Goal: Navigation & Orientation: Find specific page/section

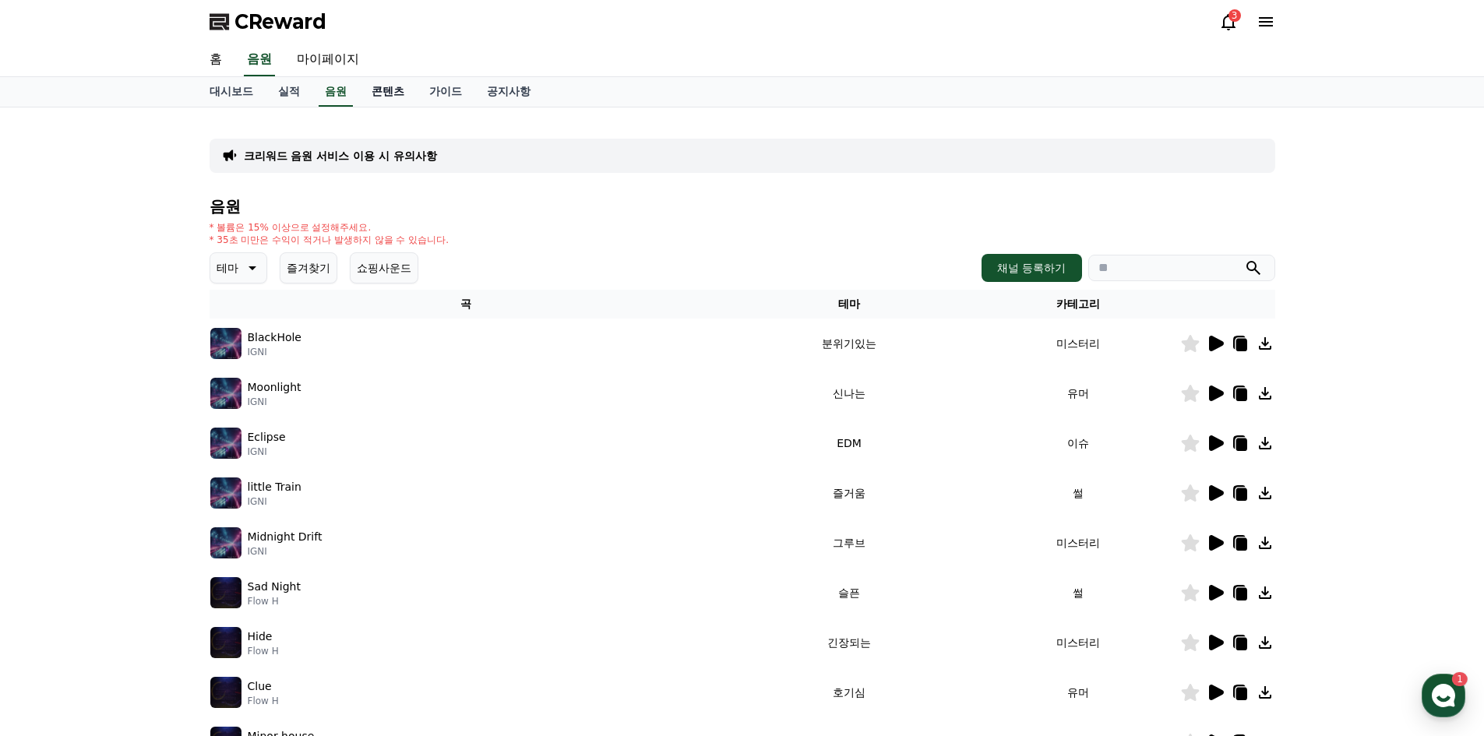
click at [368, 90] on link "콘텐츠" at bounding box center [388, 92] width 58 height 30
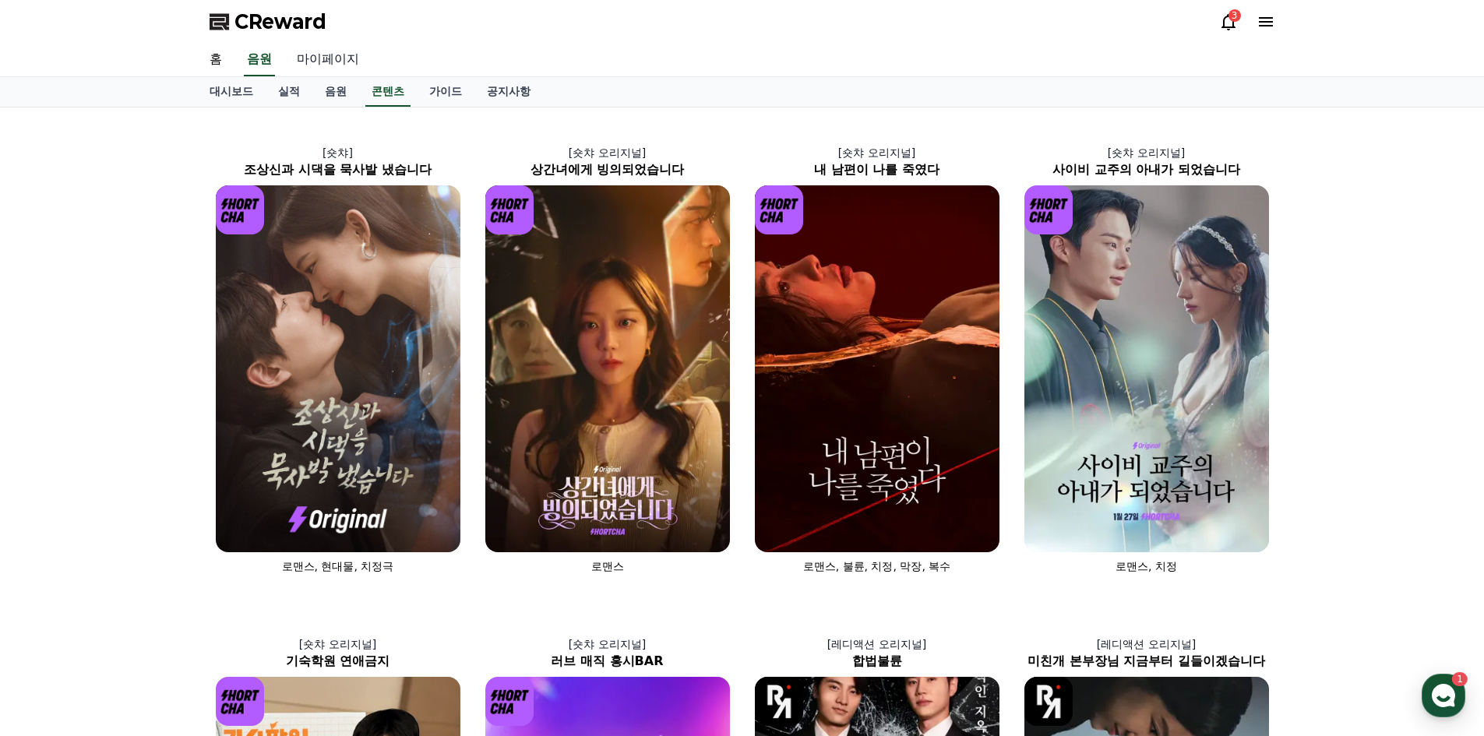
click at [319, 58] on link "마이페이지" at bounding box center [327, 60] width 87 height 33
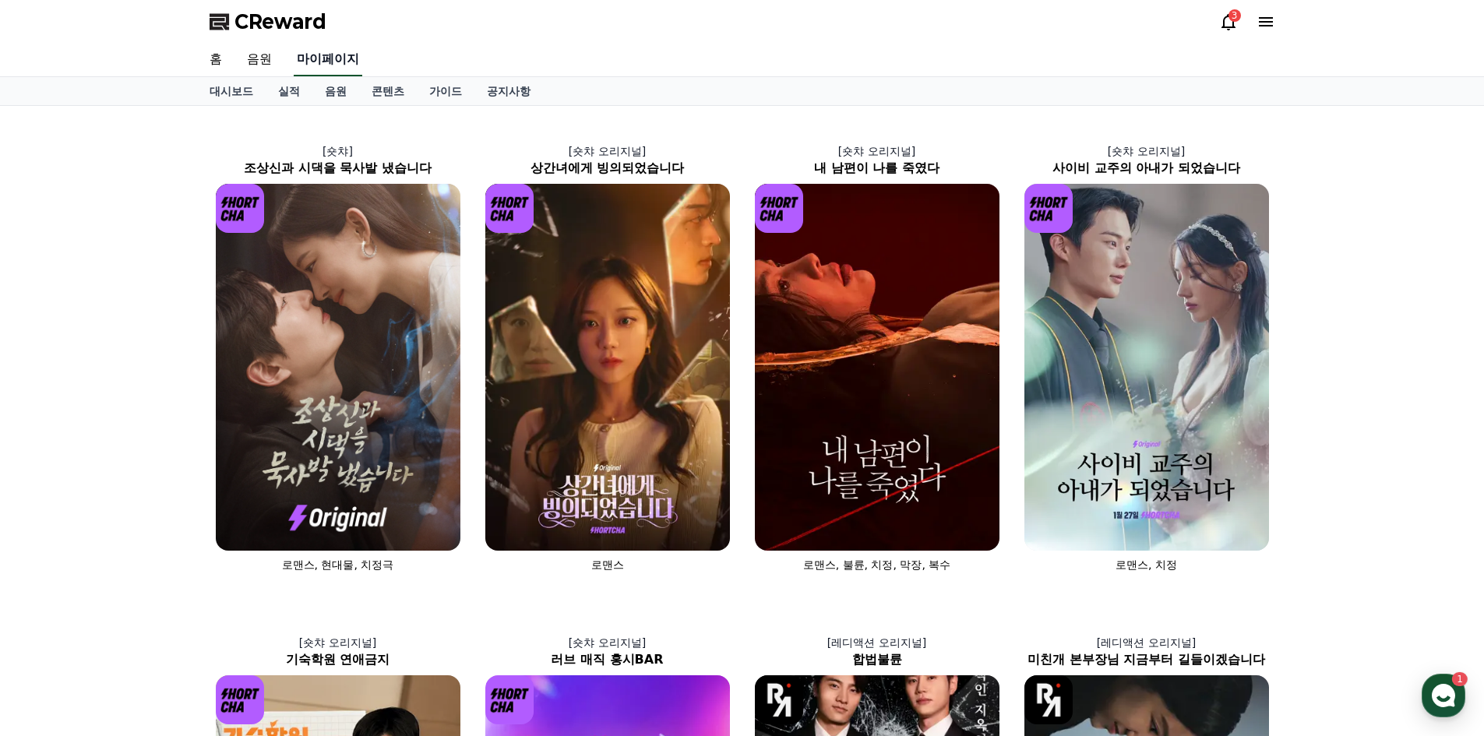
select select "**********"
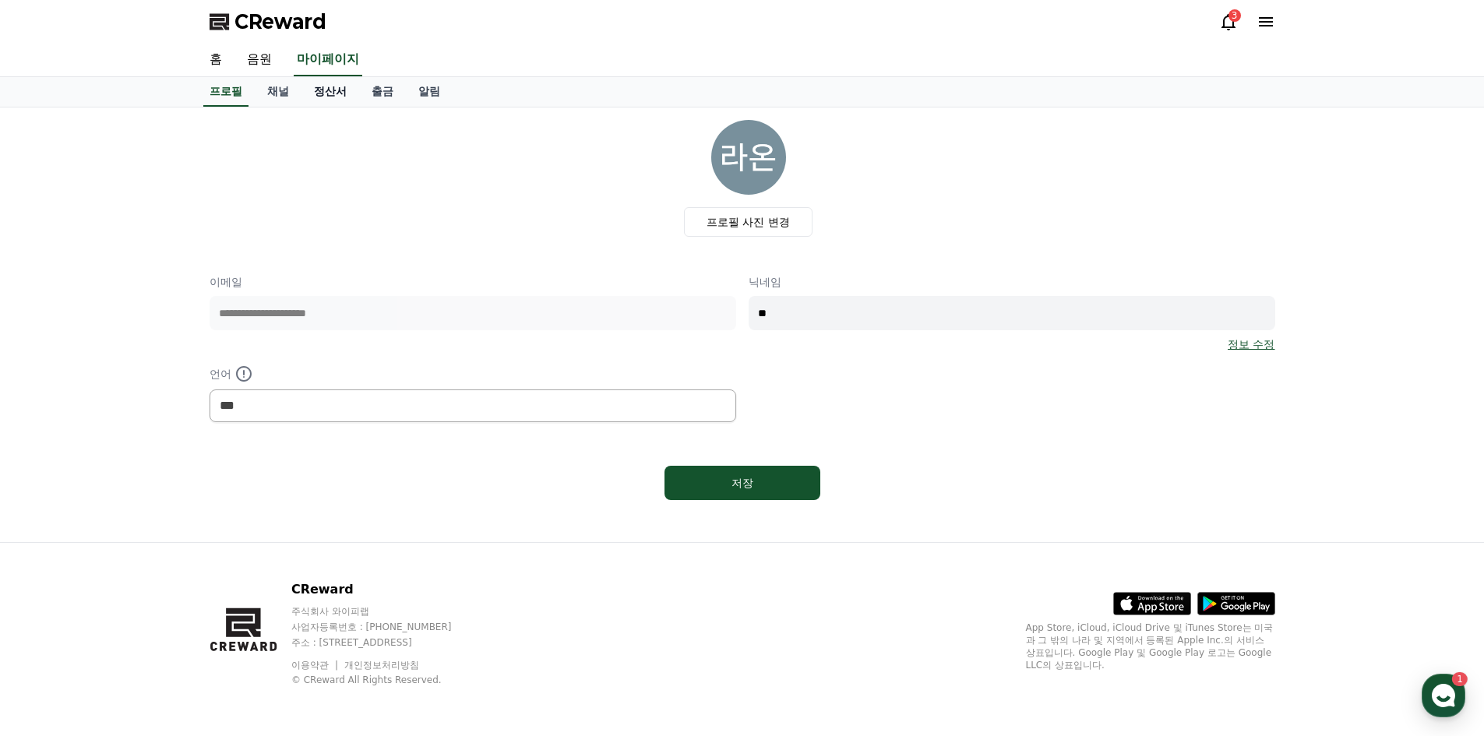
click at [333, 85] on link "정산서" at bounding box center [330, 92] width 58 height 30
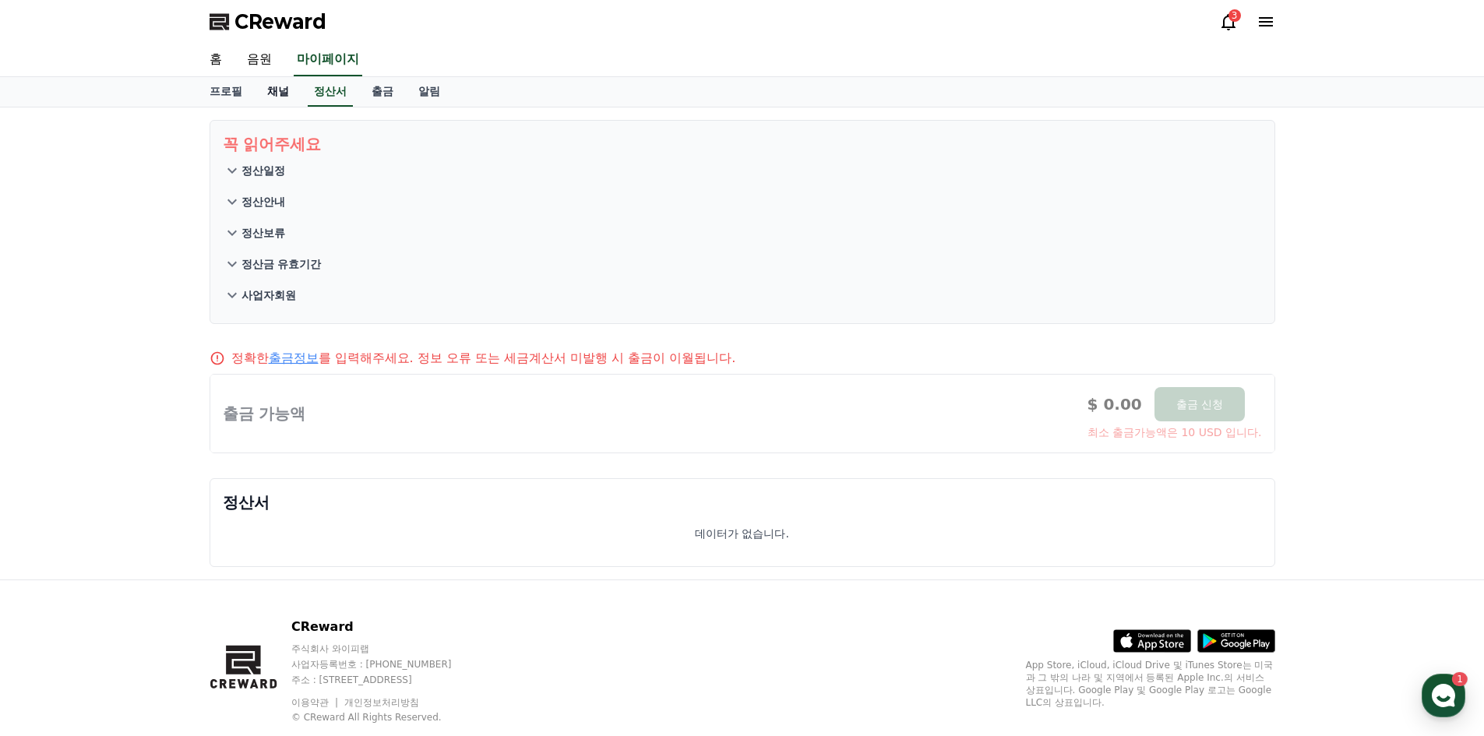
click at [276, 92] on link "채널" at bounding box center [278, 92] width 47 height 30
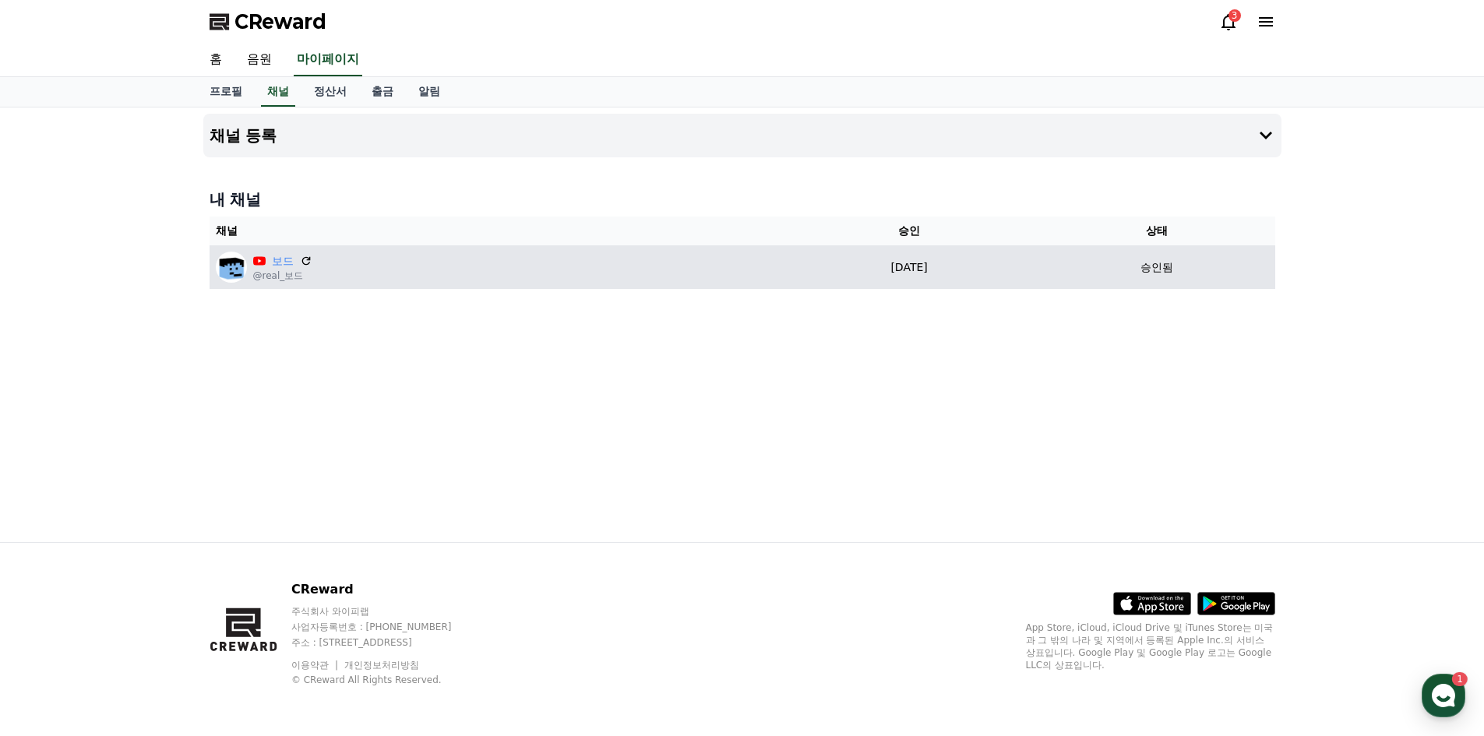
click at [370, 287] on td "보드 @real_보드" at bounding box center [495, 267] width 571 height 44
click at [330, 252] on div "보드 @real_보드" at bounding box center [495, 267] width 558 height 31
click at [307, 260] on icon at bounding box center [305, 260] width 9 height 9
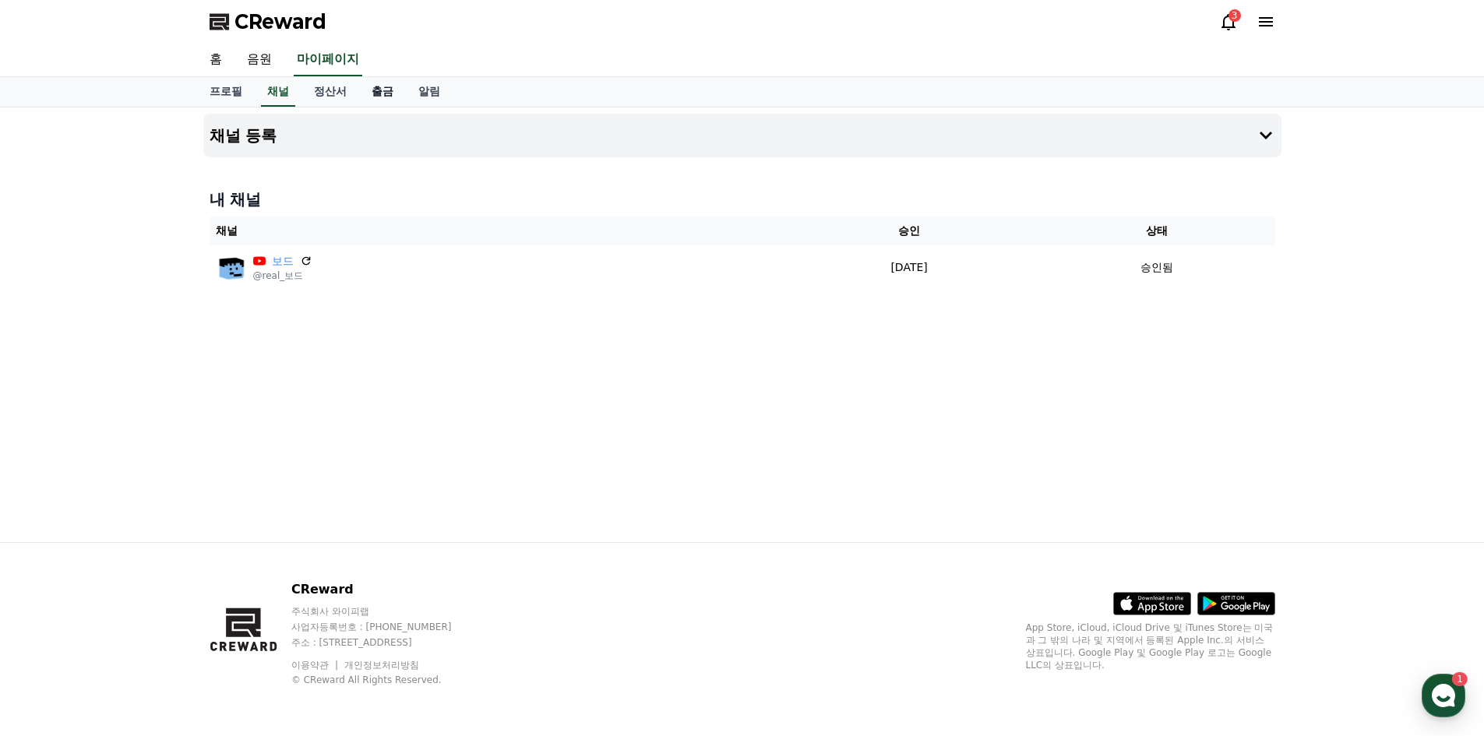
click at [380, 91] on link "출금" at bounding box center [382, 92] width 47 height 30
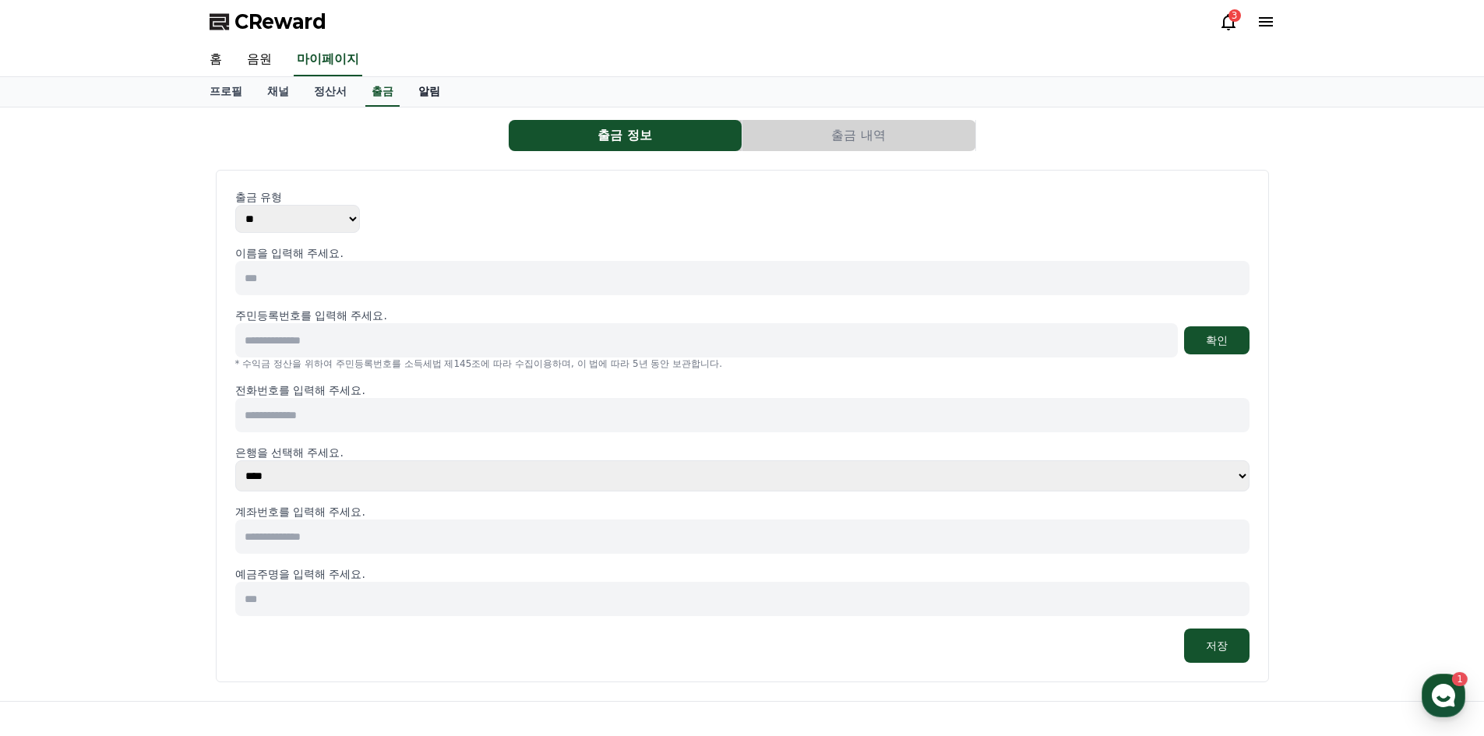
click at [414, 98] on link "알림" at bounding box center [429, 92] width 47 height 30
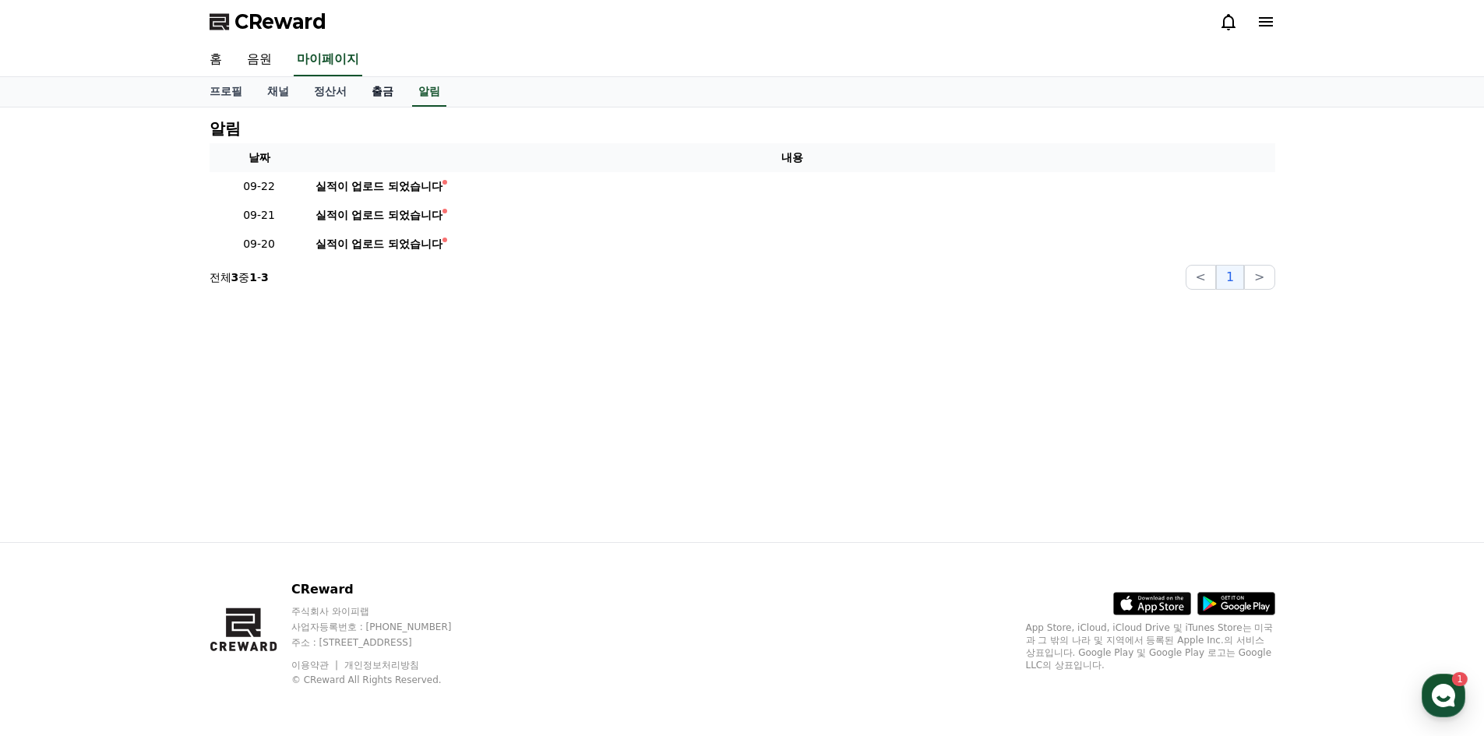
click at [386, 100] on link "출금" at bounding box center [382, 92] width 47 height 30
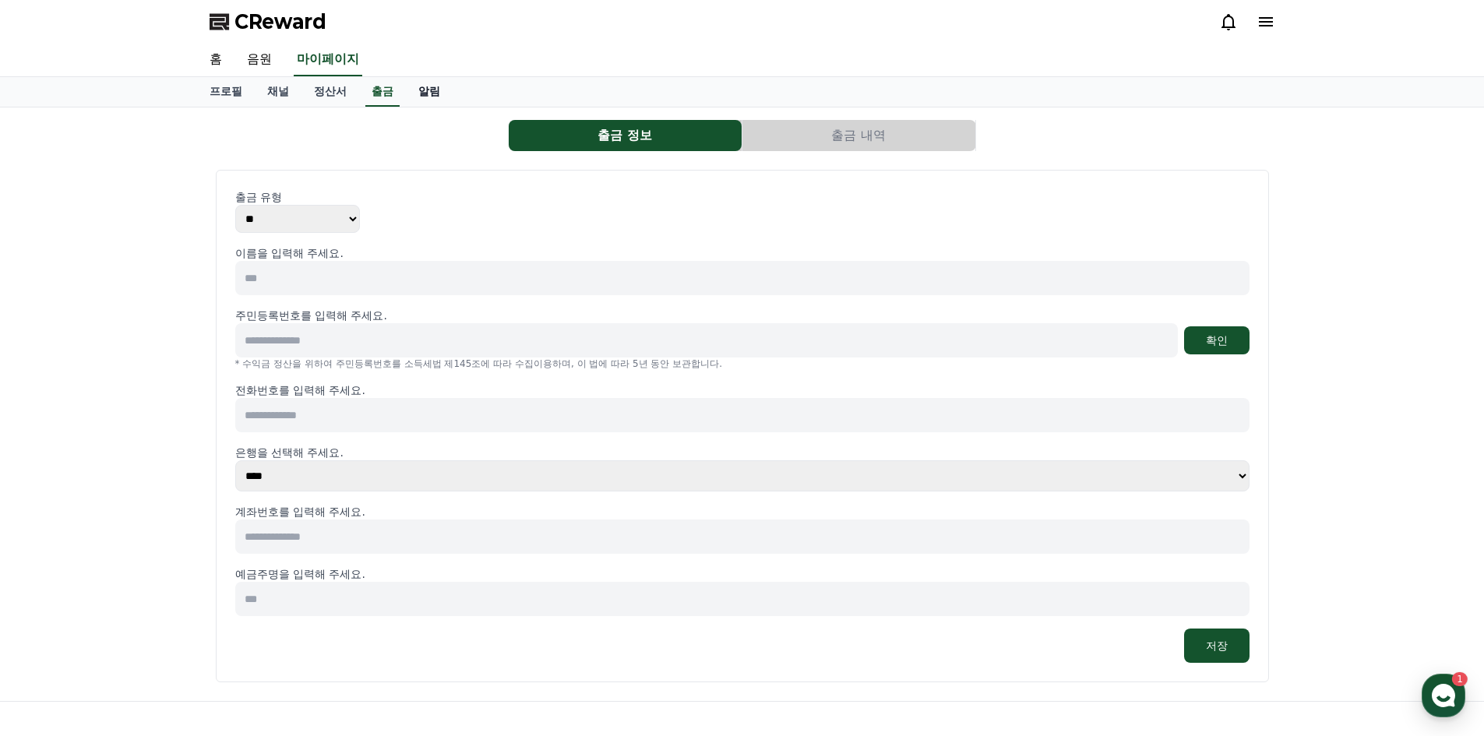
click at [410, 84] on link "알림" at bounding box center [429, 92] width 47 height 30
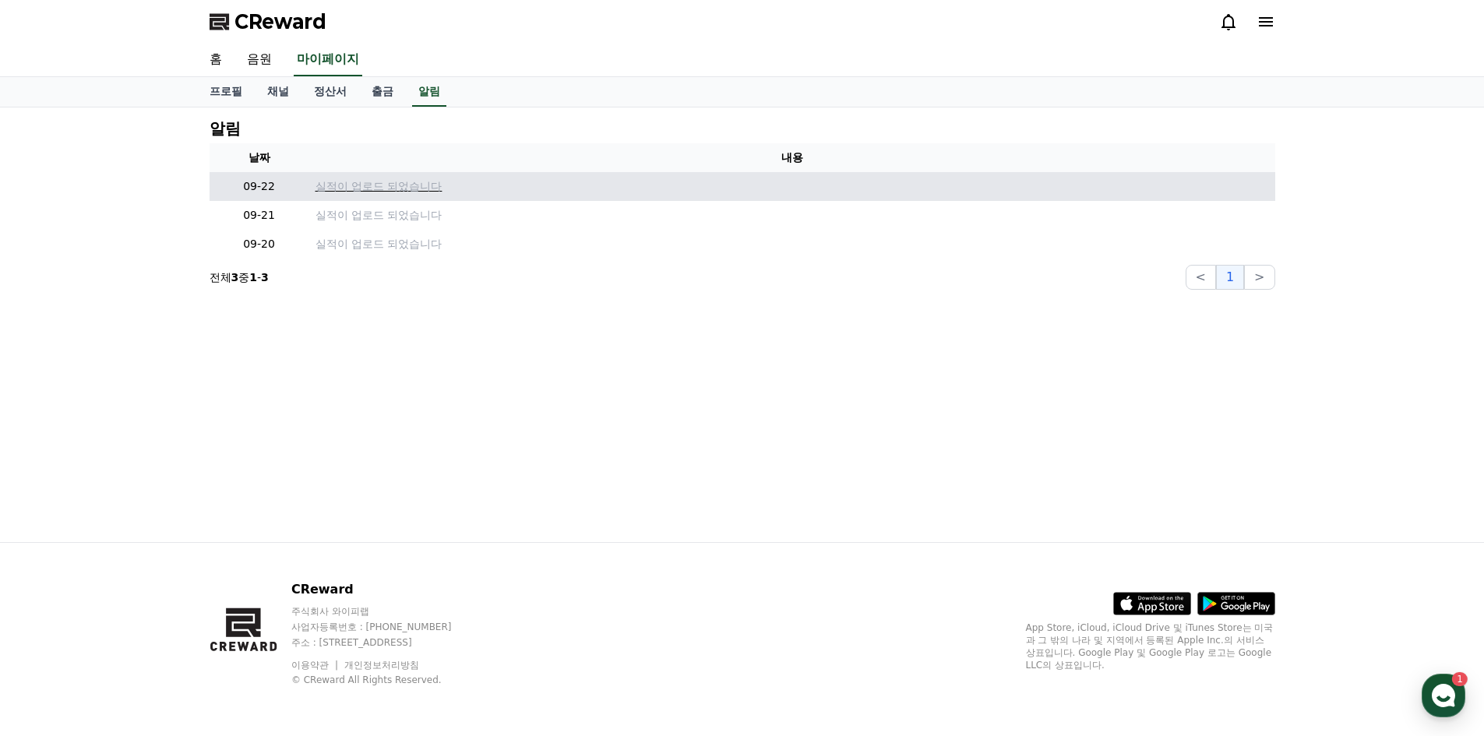
click at [363, 192] on p "실적이 업로드 되었습니다" at bounding box center [791, 186] width 953 height 16
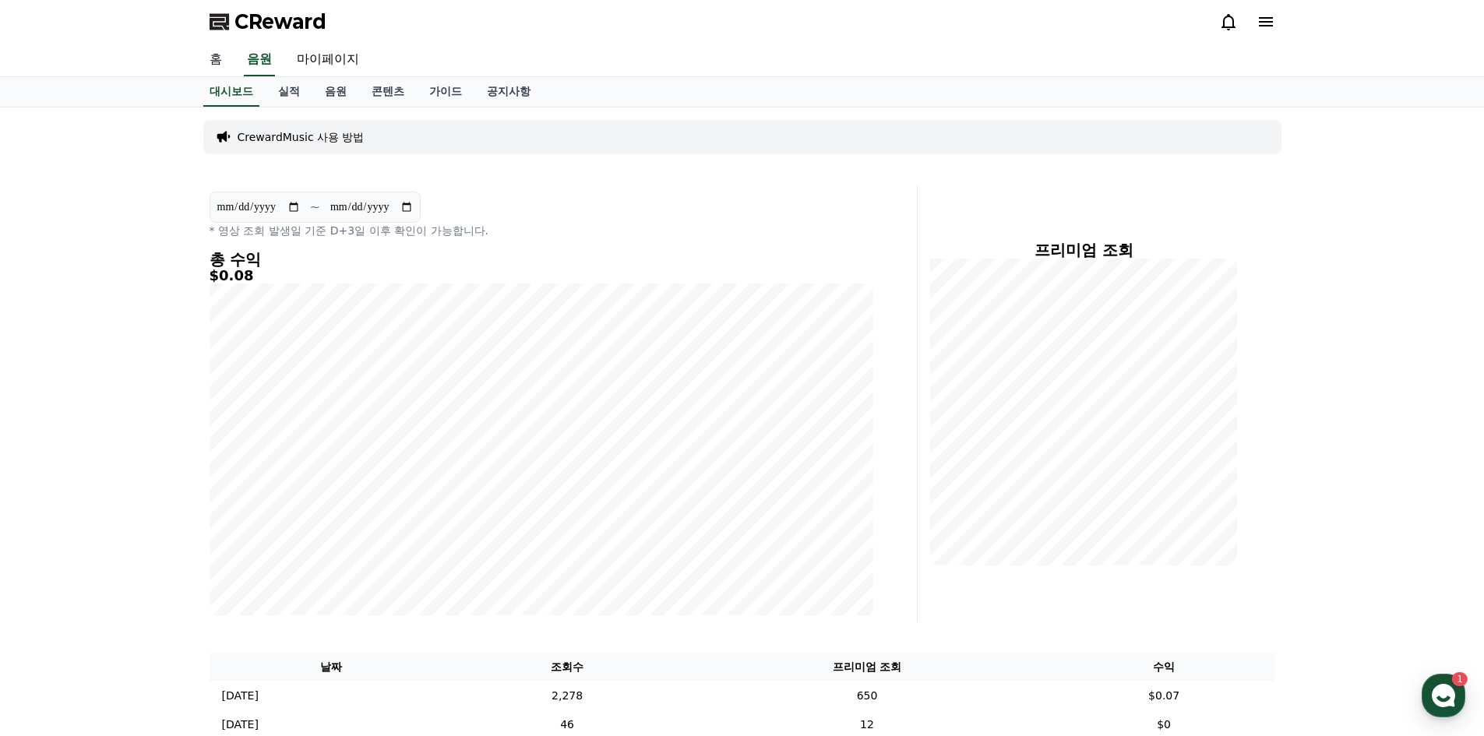
click at [217, 56] on link "홈" at bounding box center [215, 60] width 37 height 33
click at [280, 80] on link "실적" at bounding box center [289, 92] width 47 height 30
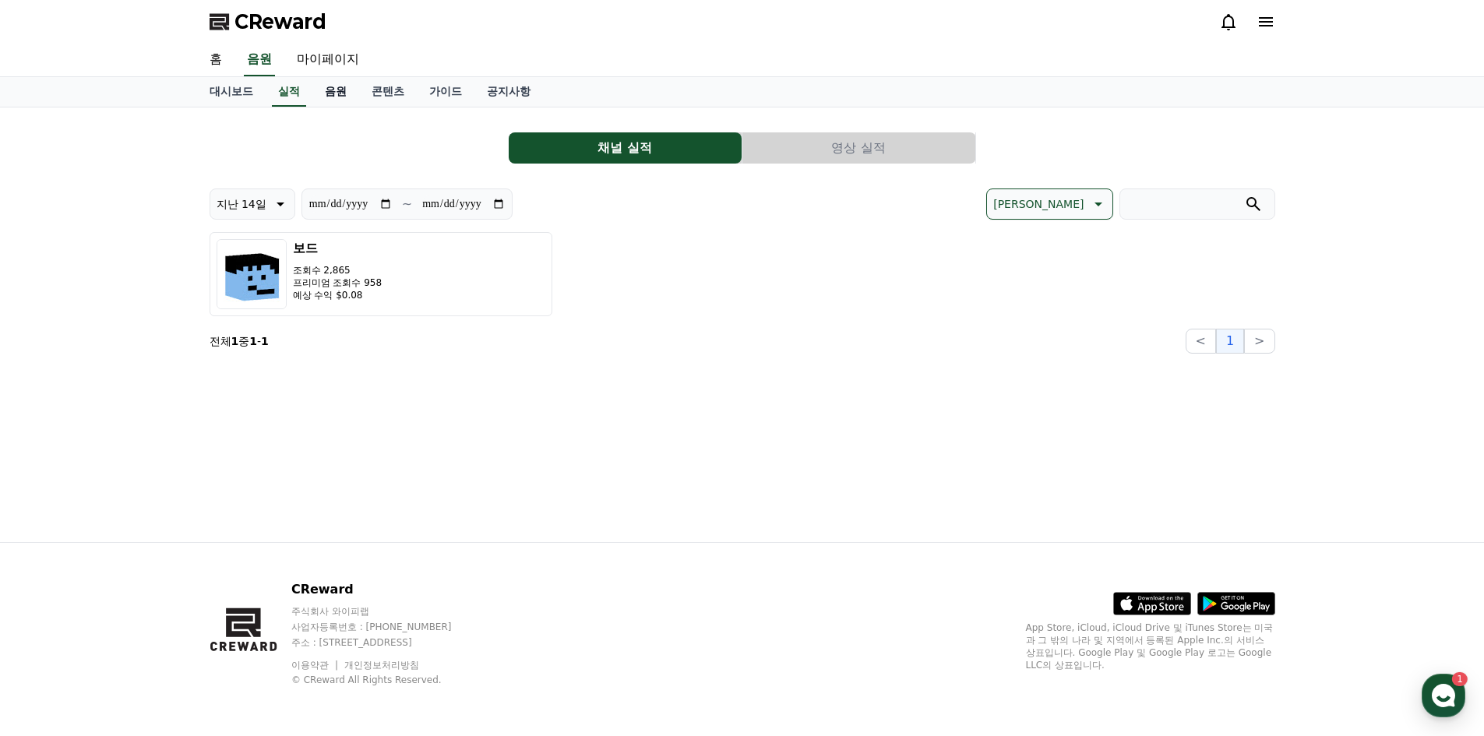
click at [328, 93] on link "음원" at bounding box center [335, 92] width 47 height 30
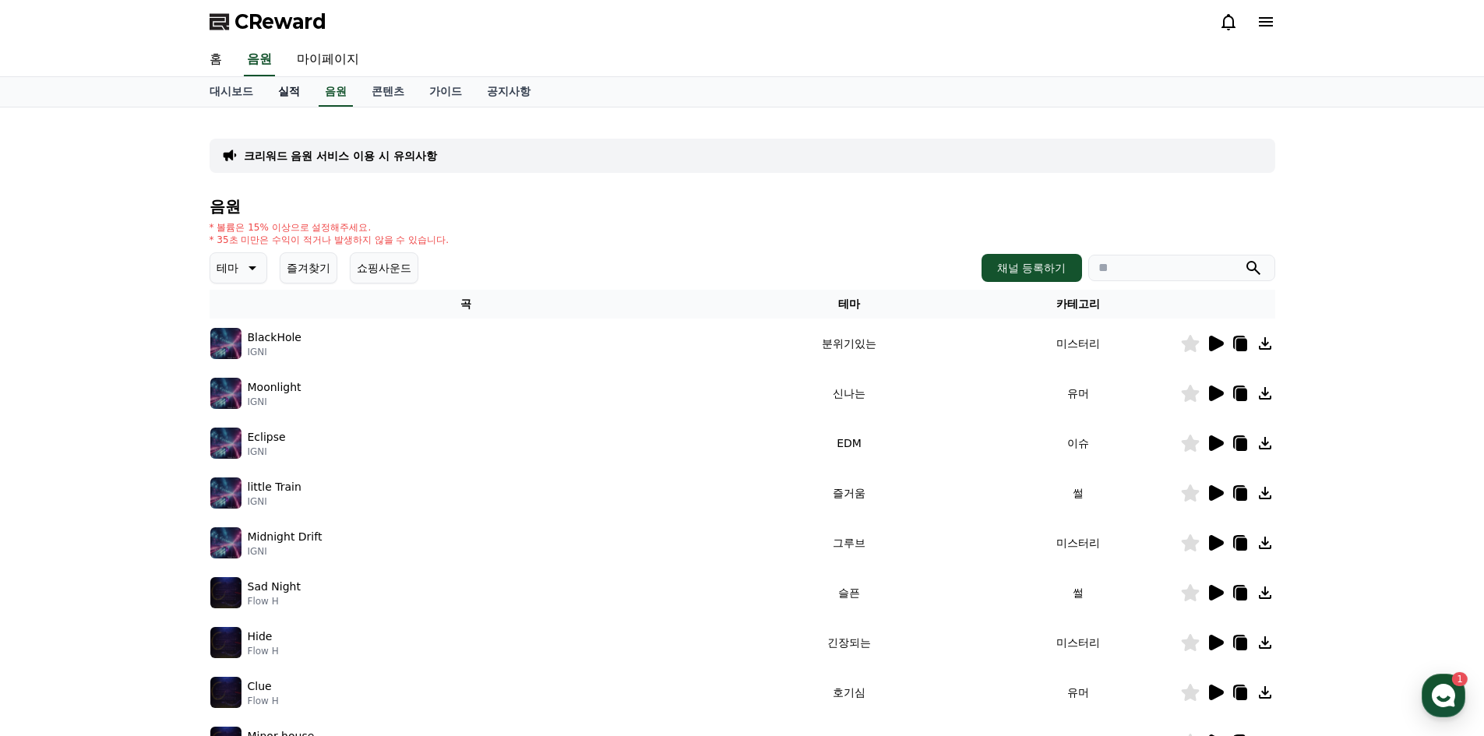
click at [293, 97] on link "실적" at bounding box center [289, 92] width 47 height 30
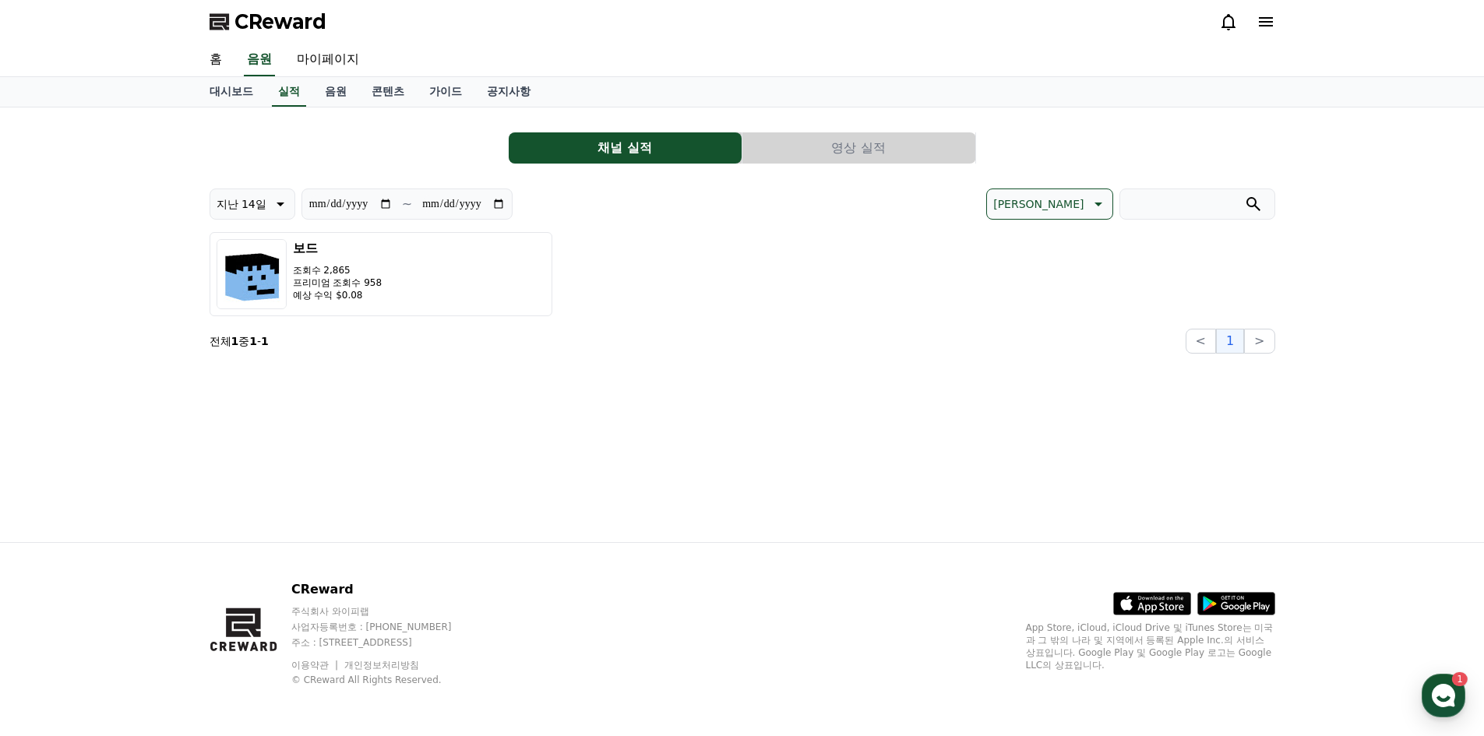
click at [815, 142] on button "영상 실적" at bounding box center [858, 147] width 233 height 31
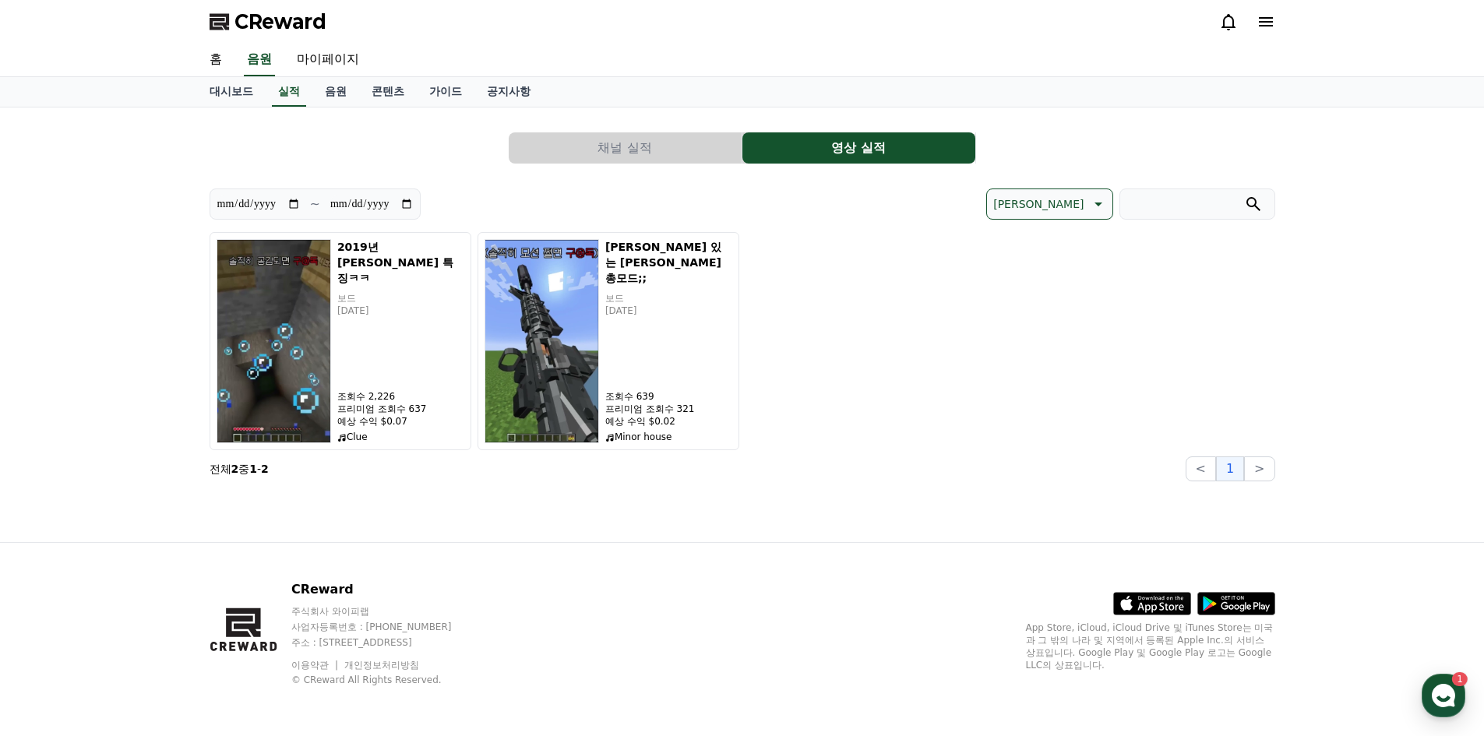
click at [659, 145] on button "채널 실적" at bounding box center [625, 147] width 233 height 31
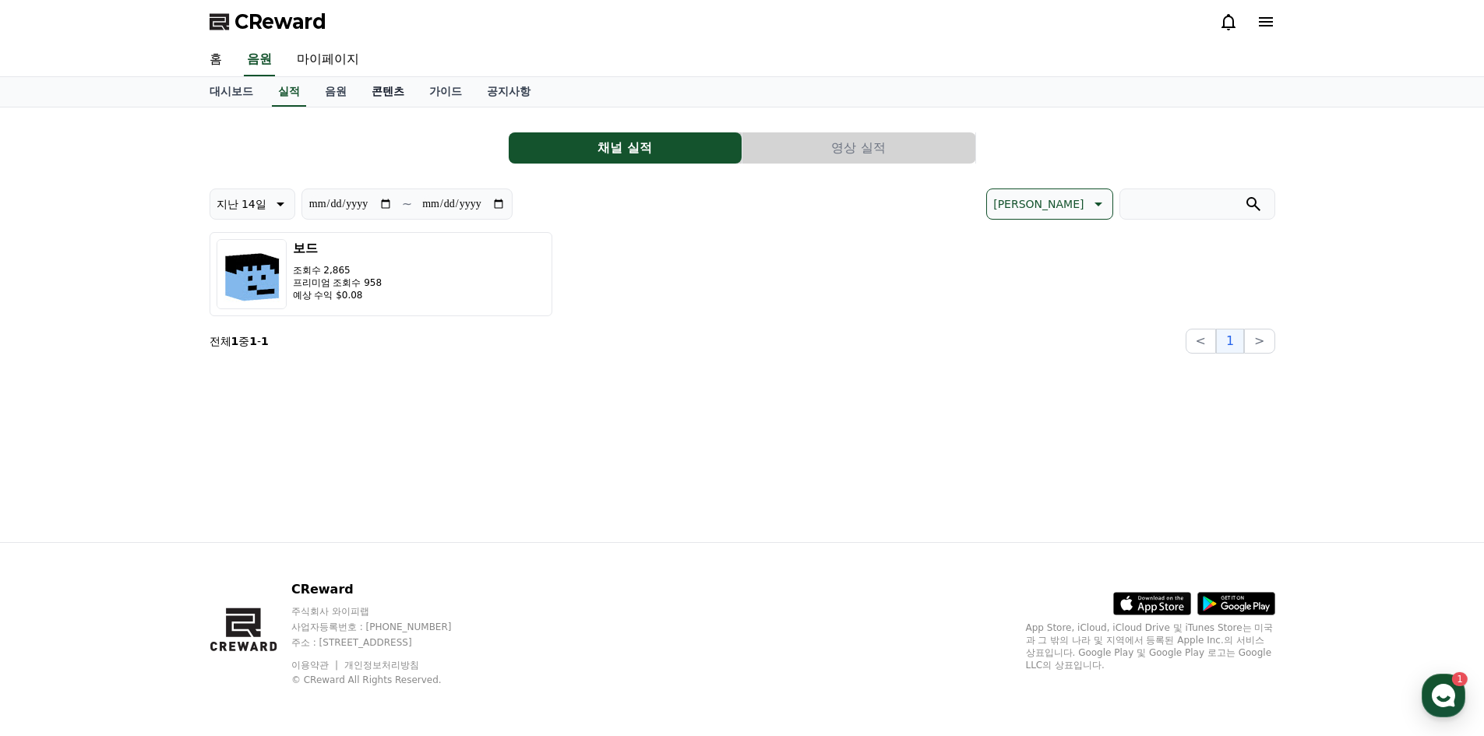
click at [406, 85] on link "콘텐츠" at bounding box center [388, 92] width 58 height 30
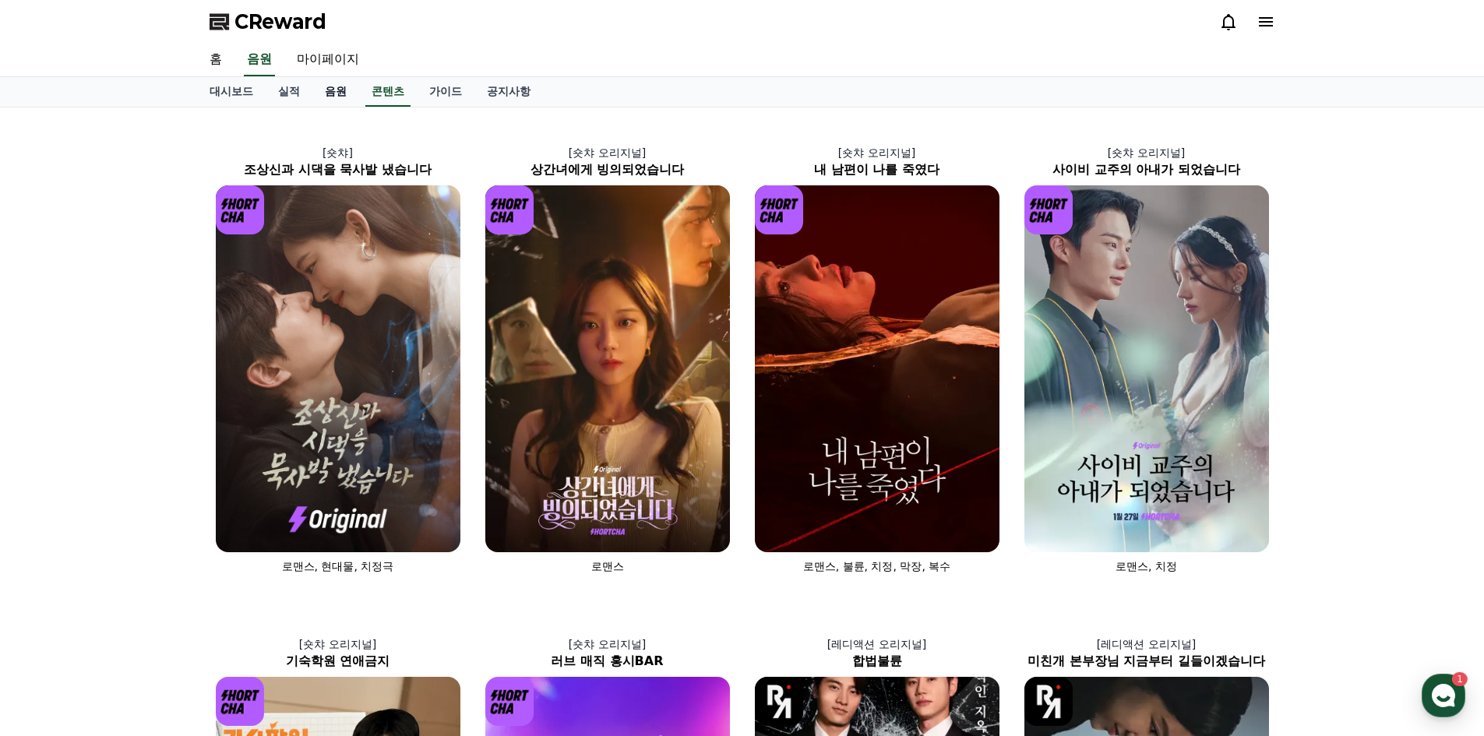
click at [344, 86] on link "음원" at bounding box center [335, 92] width 47 height 30
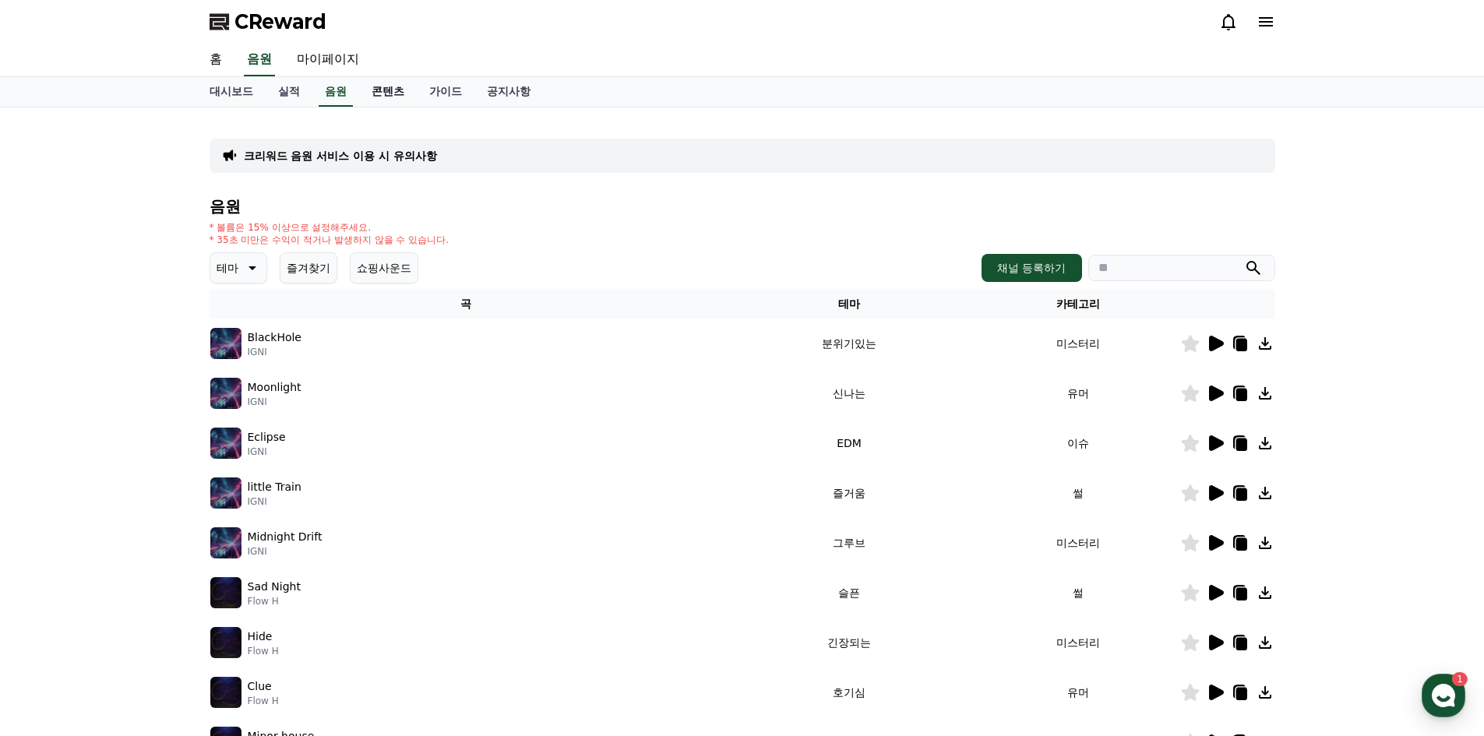
click at [385, 83] on link "콘텐츠" at bounding box center [388, 92] width 58 height 30
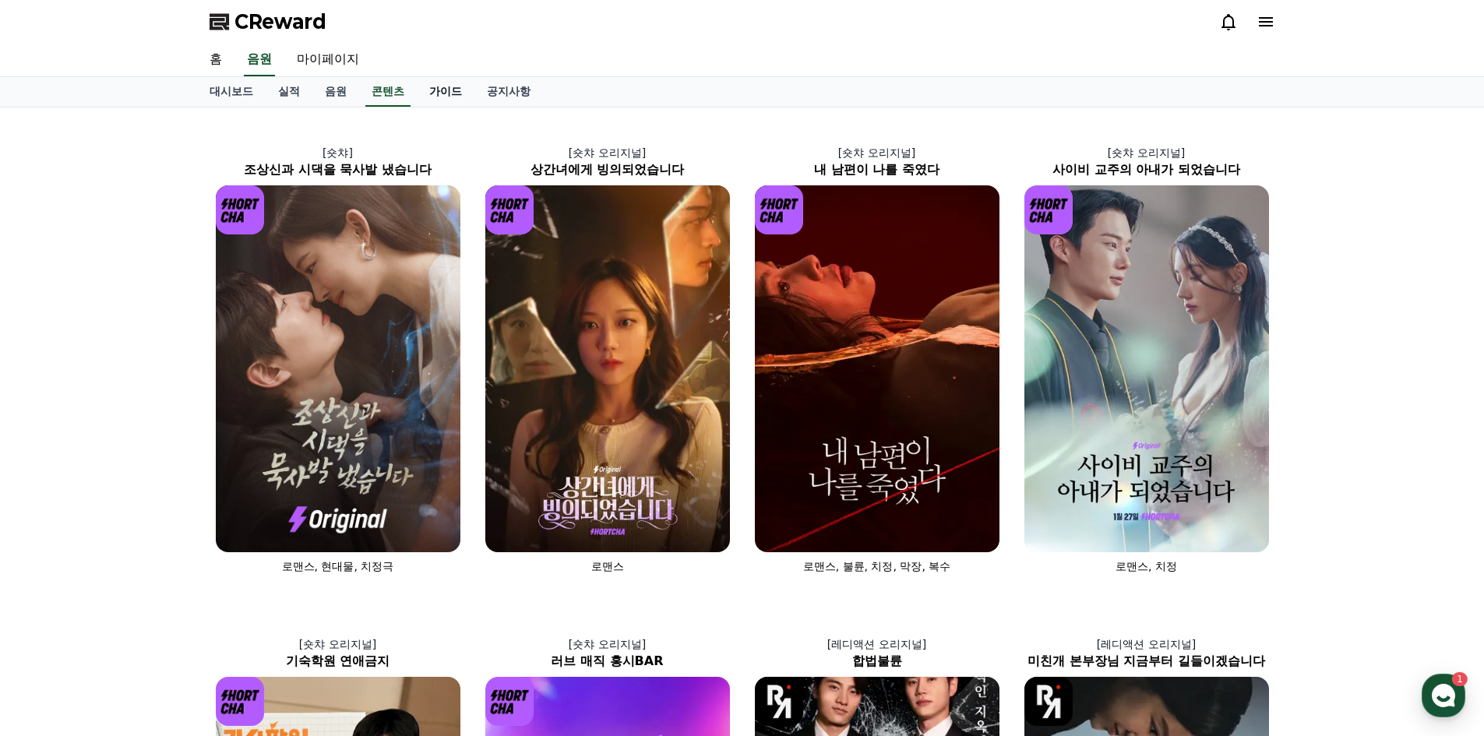
click at [434, 85] on link "가이드" at bounding box center [446, 92] width 58 height 30
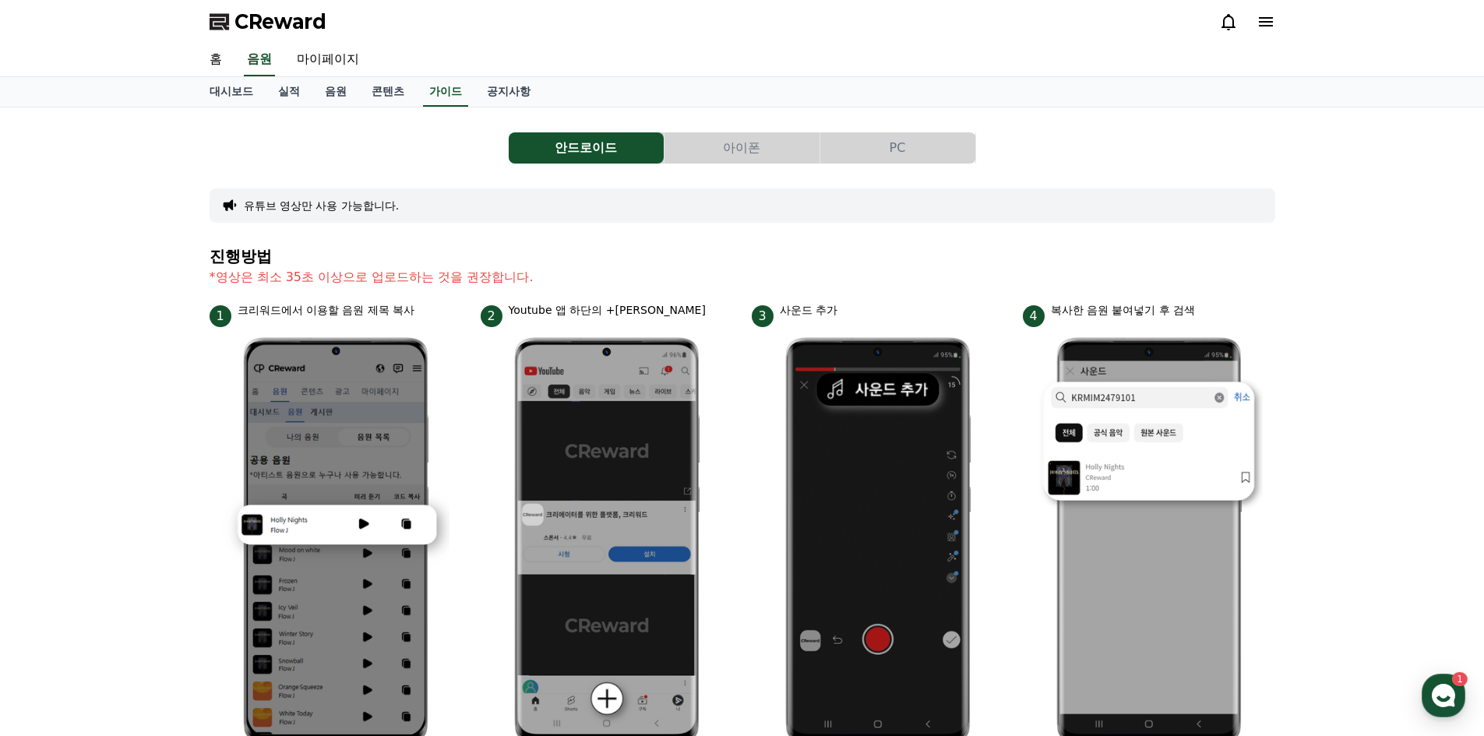
click at [837, 139] on button "PC" at bounding box center [897, 147] width 155 height 31
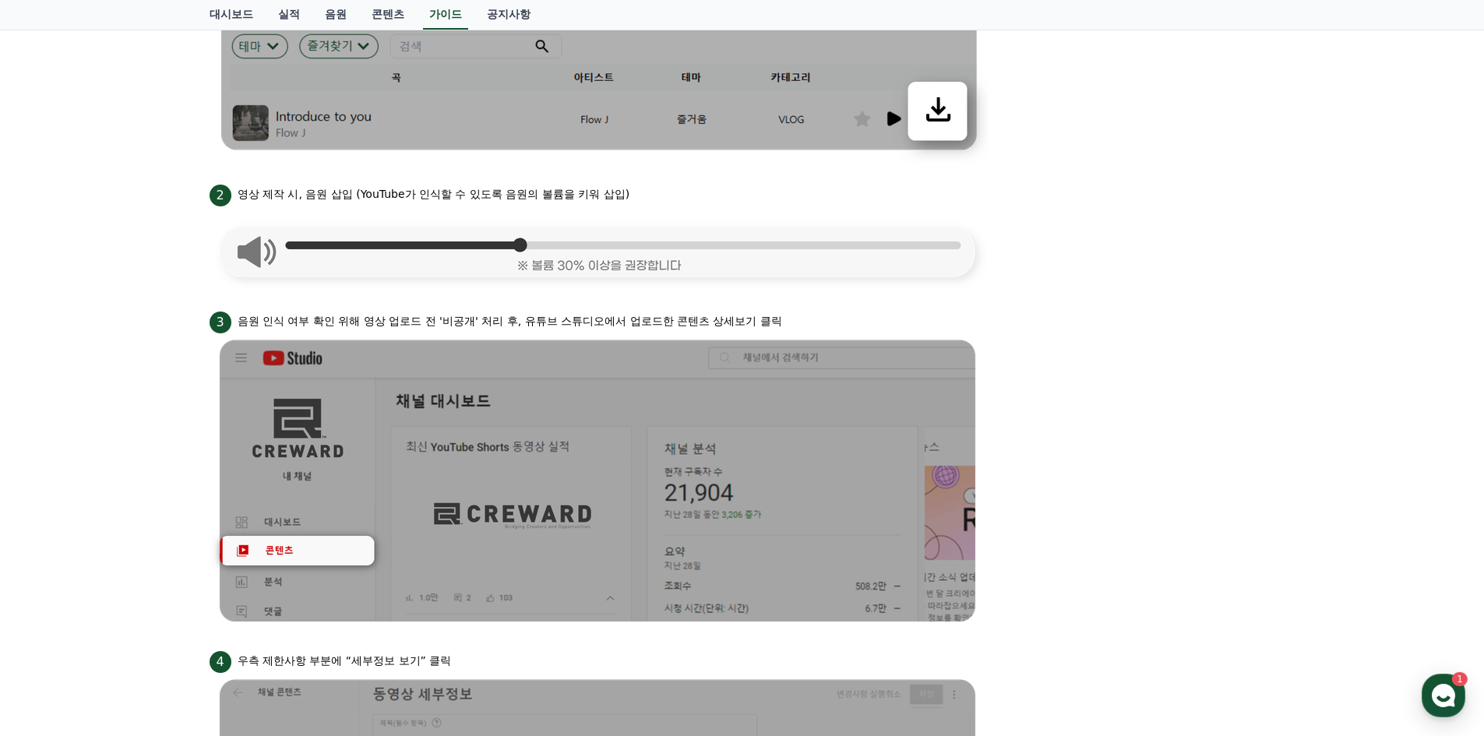
scroll to position [234, 0]
